Goal: Find specific page/section: Find specific page/section

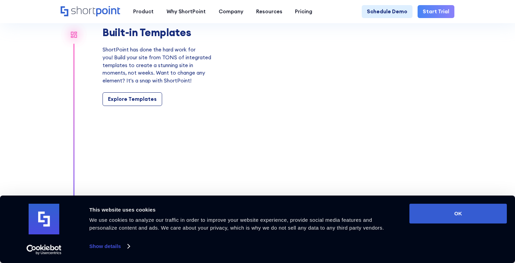
scroll to position [638, 0]
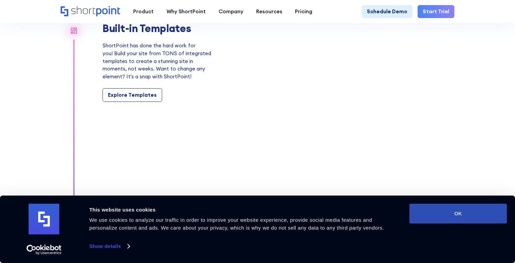
click at [457, 214] on button "OK" at bounding box center [458, 214] width 97 height 20
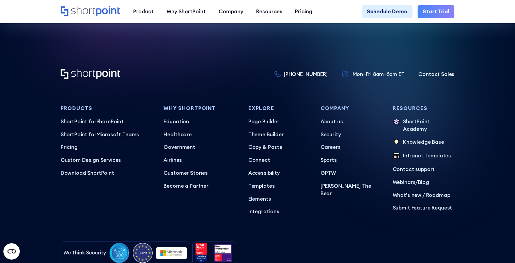
scroll to position [3220, 0]
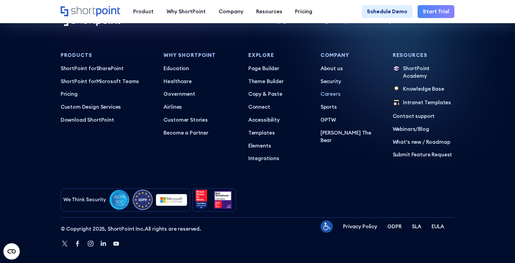
click at [329, 90] on p "Careers" at bounding box center [352, 94] width 62 height 8
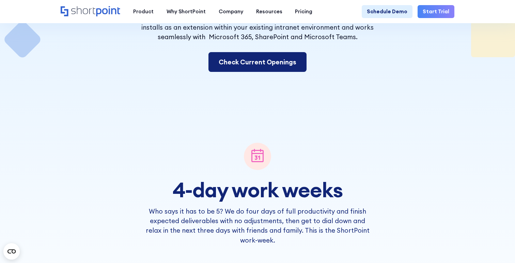
click at [258, 58] on link "Check Current Openings" at bounding box center [258, 62] width 98 height 20
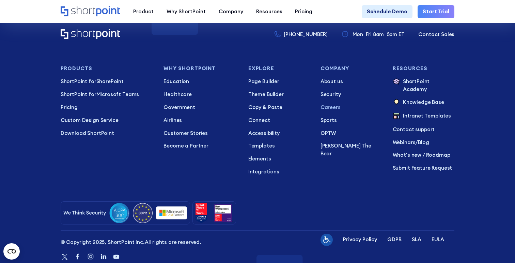
scroll to position [4112, 0]
